Goal: Book appointment/travel/reservation

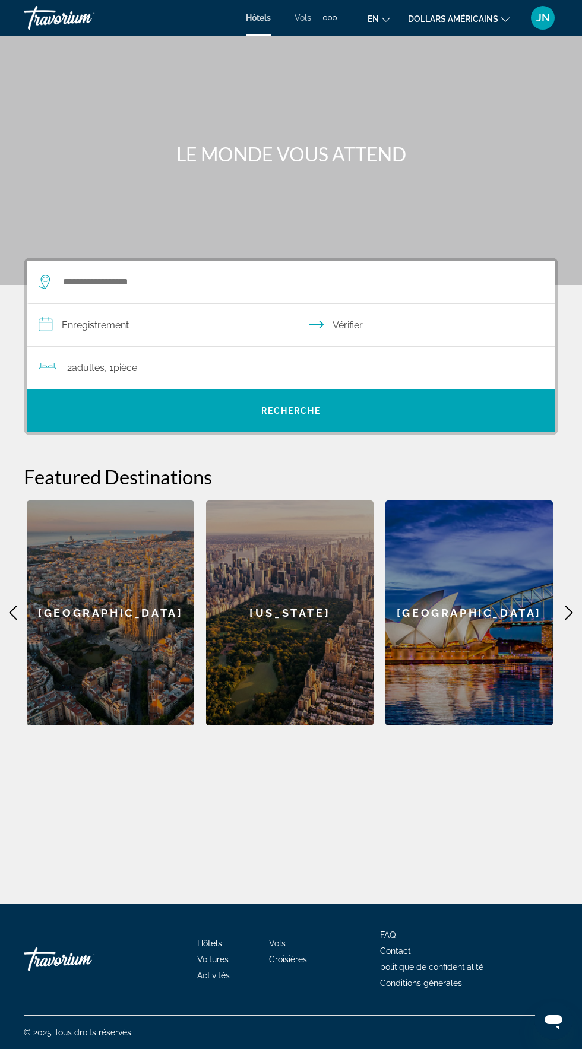
click at [374, 16] on font "en" at bounding box center [373, 19] width 11 height 10
click at [353, 77] on font "Français" at bounding box center [356, 79] width 33 height 10
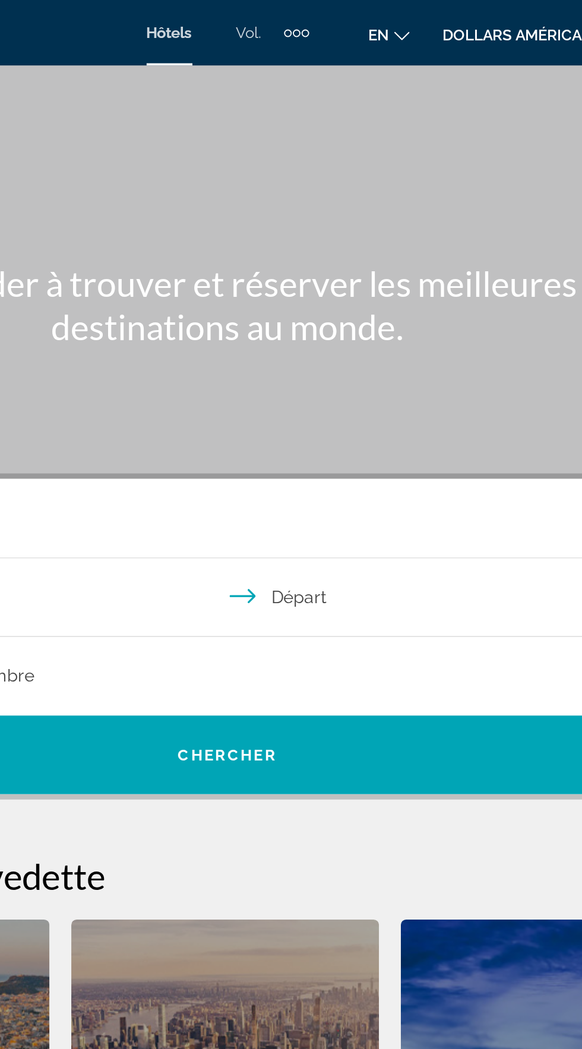
click at [382, 21] on icon "Changer de langue" at bounding box center [386, 19] width 8 height 8
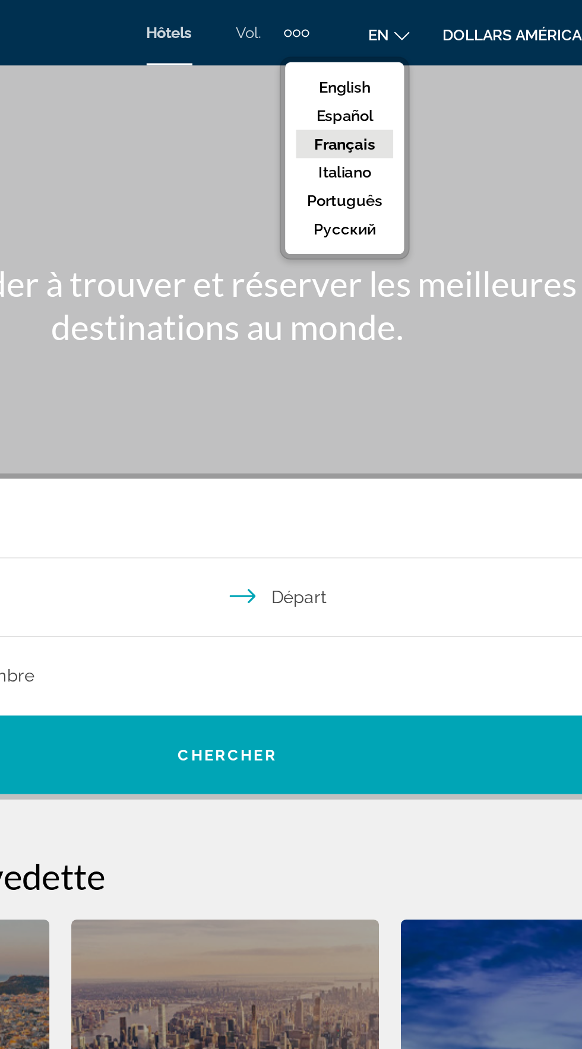
click at [349, 80] on button "Français" at bounding box center [354, 78] width 53 height 15
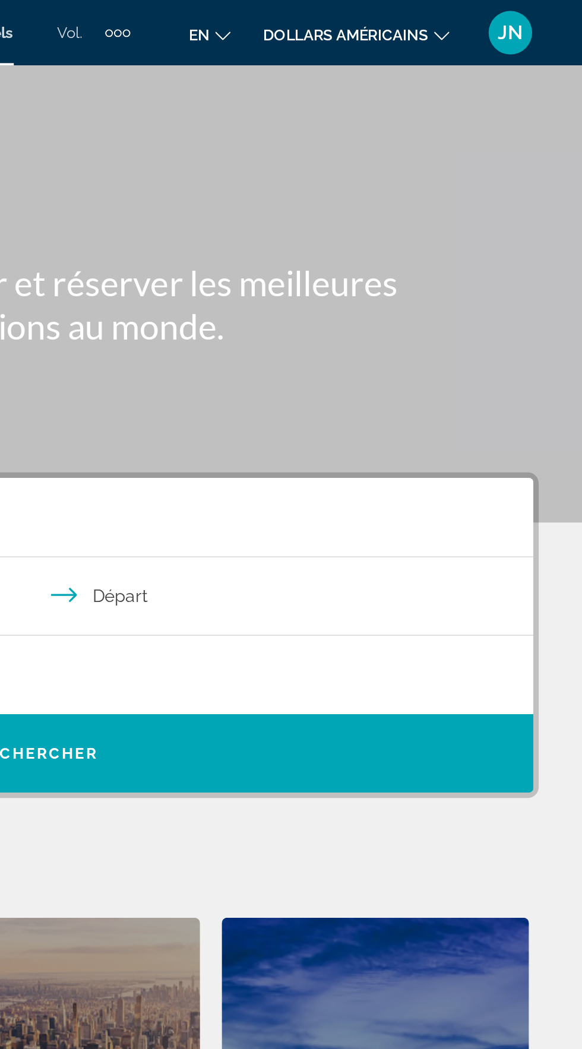
click at [453, 20] on font "dollars américains" at bounding box center [453, 19] width 90 height 10
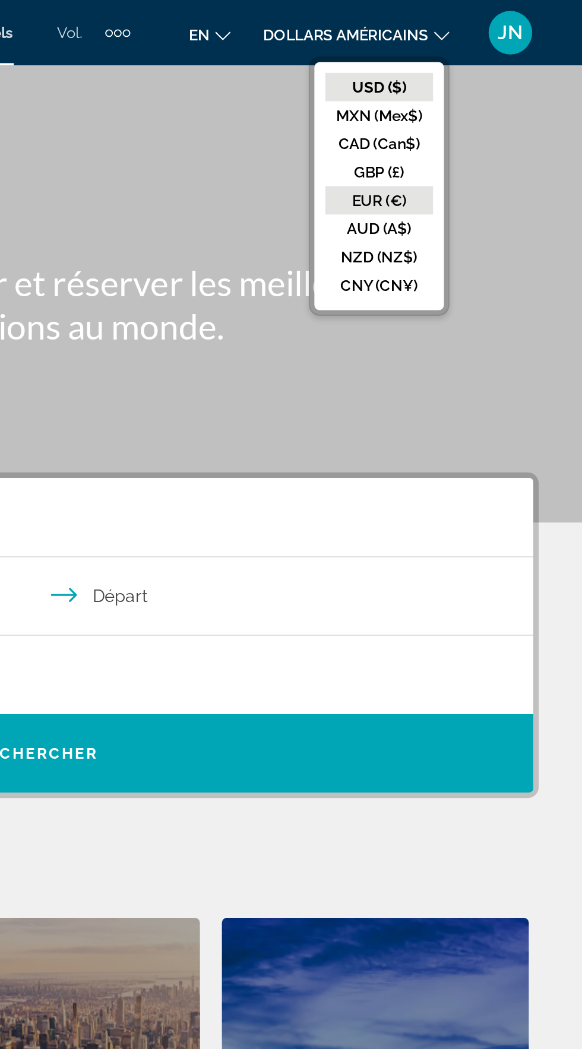
click at [467, 108] on button "EUR (€)" at bounding box center [471, 109] width 59 height 15
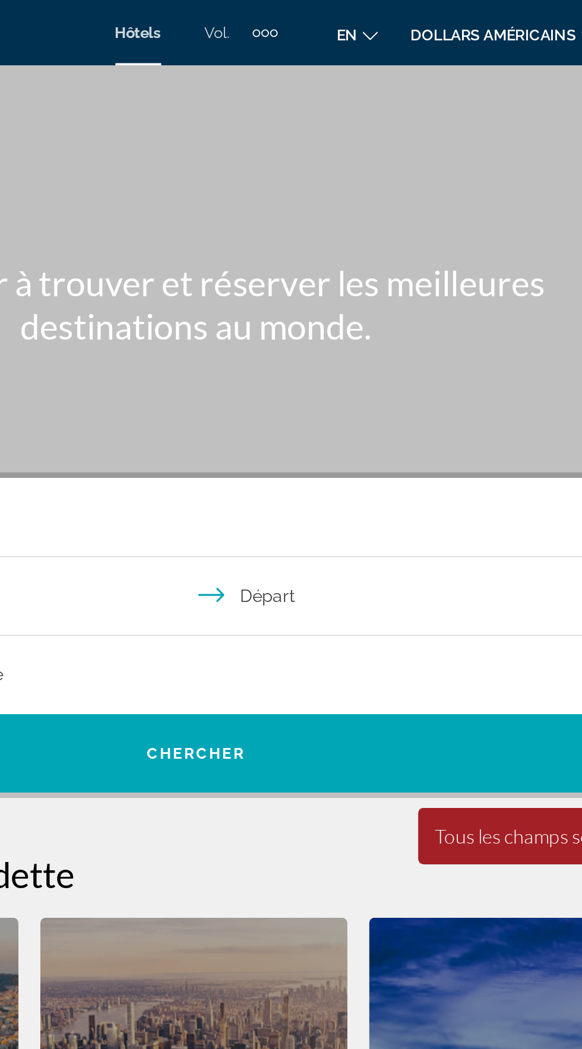
click at [305, 19] on font "Vol." at bounding box center [303, 18] width 14 height 10
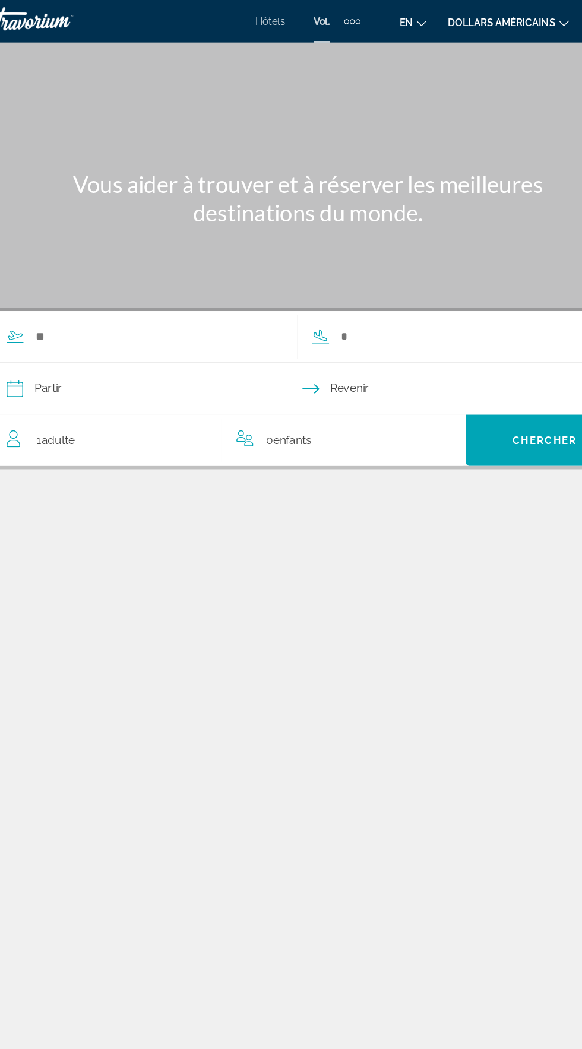
click at [264, 18] on font "Hôtels" at bounding box center [259, 18] width 25 height 10
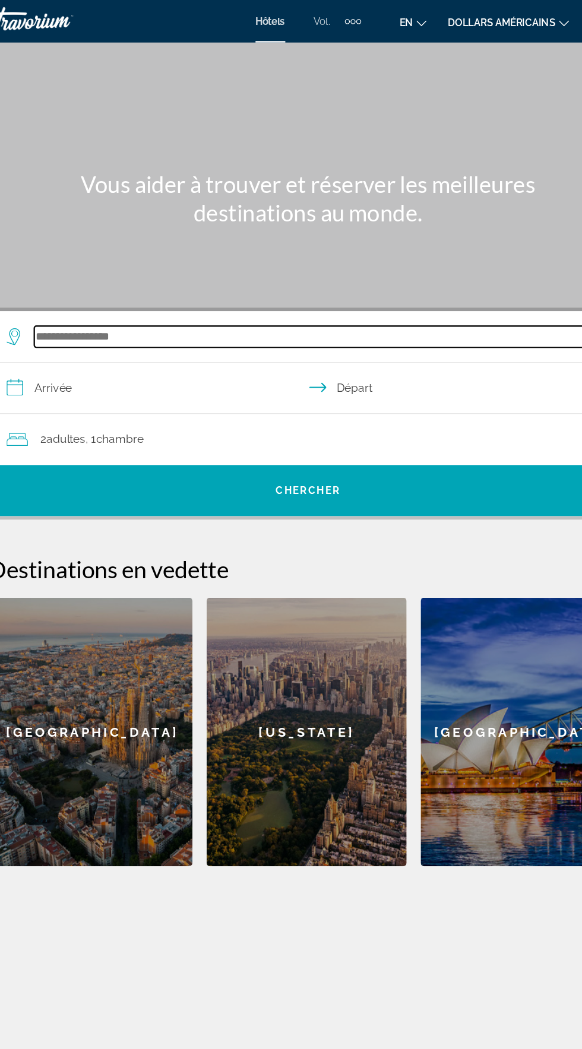
click at [125, 282] on input "Search widget" at bounding box center [294, 282] width 464 height 18
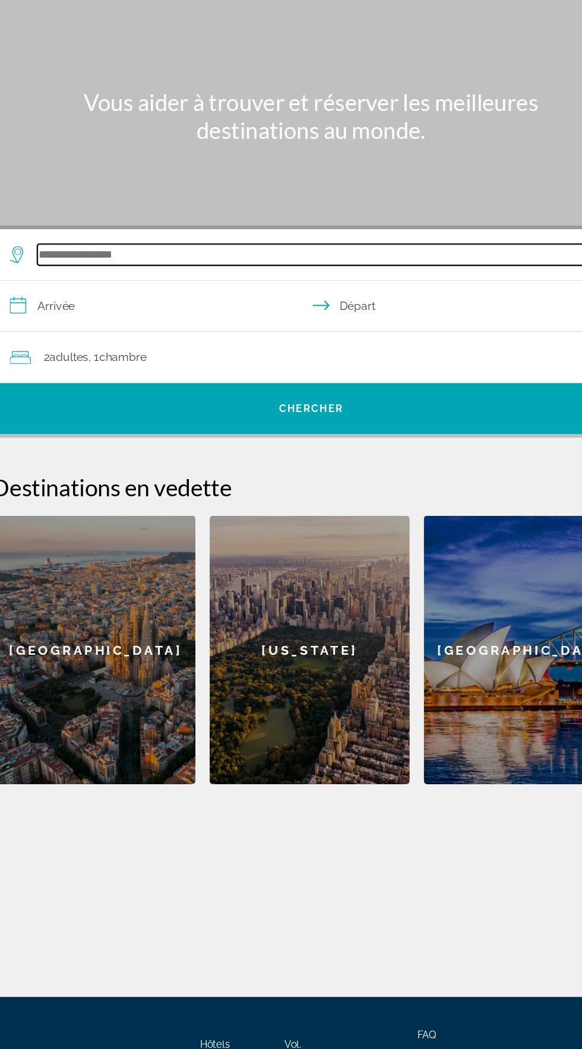
scroll to position [48, 0]
